Goal: Find specific page/section: Find specific page/section

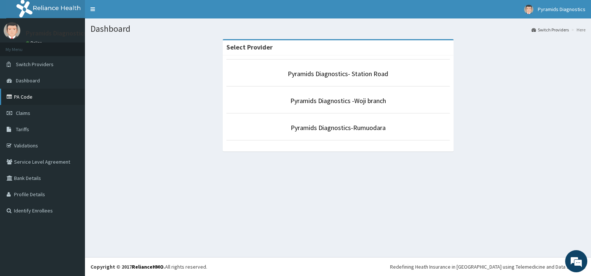
click at [47, 96] on link "PA Code" at bounding box center [42, 97] width 85 height 16
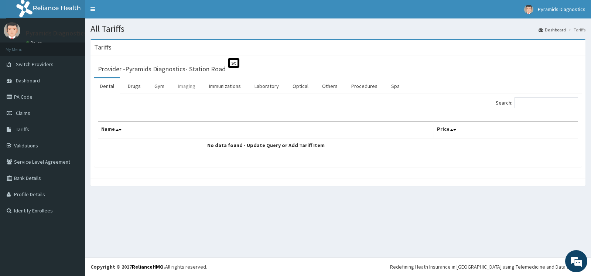
click at [186, 88] on link "Imaging" at bounding box center [186, 86] width 29 height 16
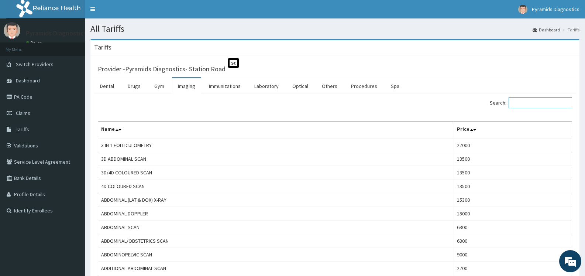
click at [545, 100] on input "Search:" at bounding box center [541, 102] width 64 height 11
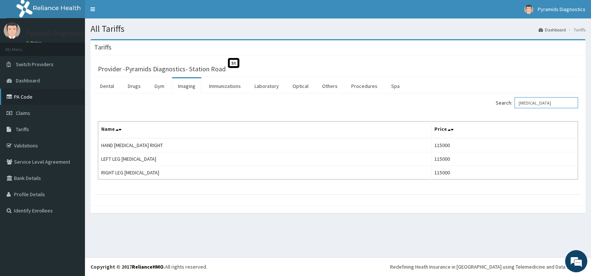
type input "[MEDICAL_DATA]"
click at [38, 95] on link "PA Code" at bounding box center [42, 97] width 85 height 16
